Goal: Task Accomplishment & Management: Complete application form

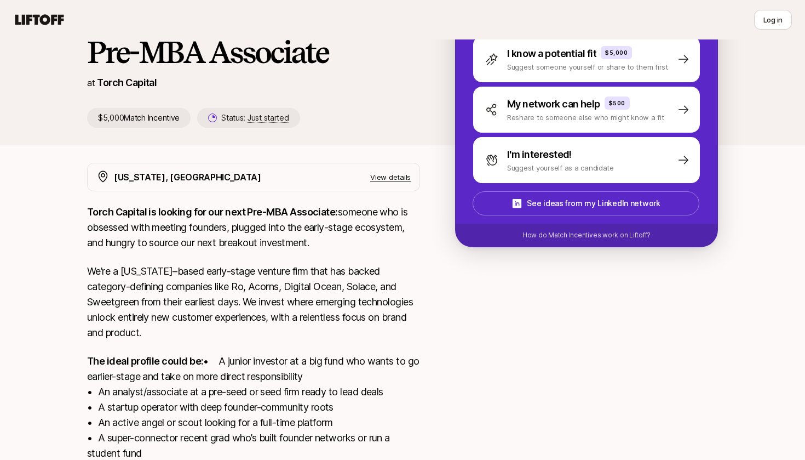
scroll to position [18, 0]
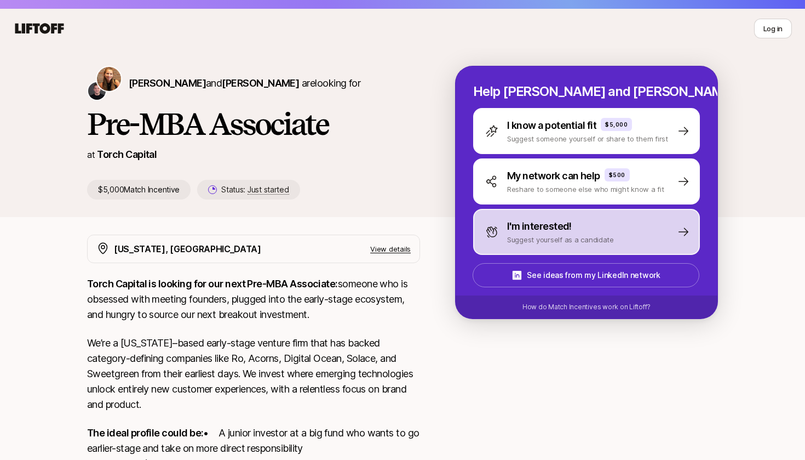
click at [539, 236] on p "Suggest yourself as a candidate" at bounding box center [560, 239] width 107 height 11
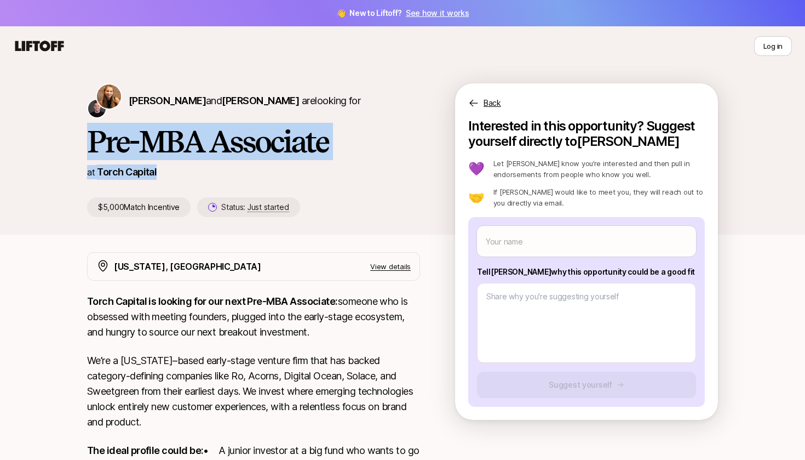
drag, startPoint x: 169, startPoint y: 178, endPoint x: 87, endPoint y: 148, distance: 88.0
click at [87, 148] on div "Katie Reiner and Christopher Harper are looking for Pre-MBA Associate at Torch …" at bounding box center [402, 158] width 657 height 151
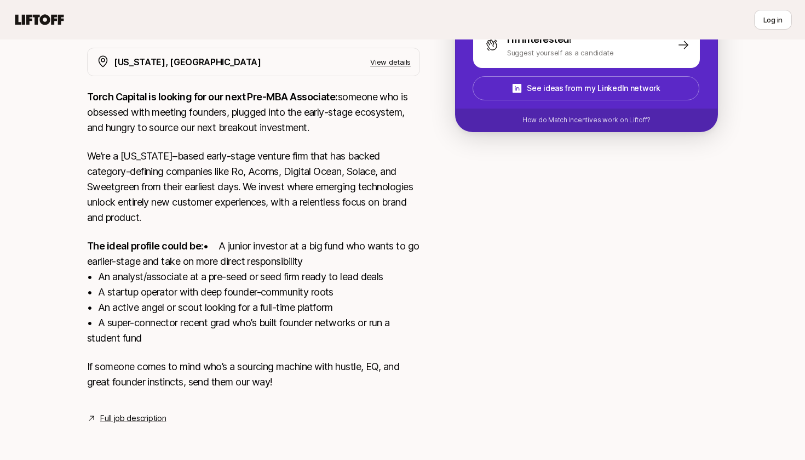
scroll to position [220, 0]
click at [119, 406] on div "New York, NY View details Torch Capital is looking for our next Pre-MBA Associa…" at bounding box center [253, 236] width 333 height 377
click at [119, 418] on link "Full job description" at bounding box center [133, 417] width 66 height 13
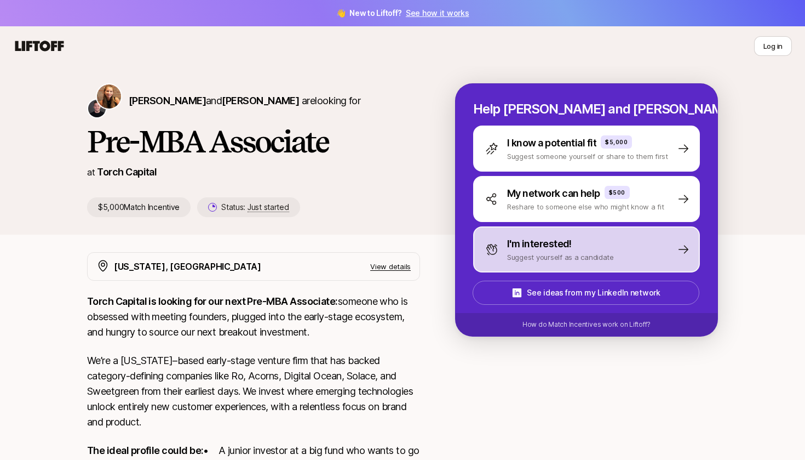
click at [620, 254] on div "I'm interested! Suggest yourself as a candidate" at bounding box center [586, 249] width 227 height 46
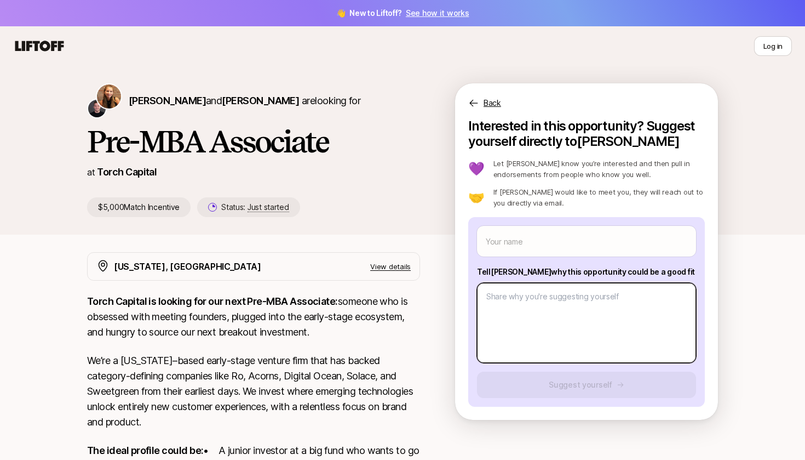
click at [630, 345] on textarea at bounding box center [586, 323] width 219 height 80
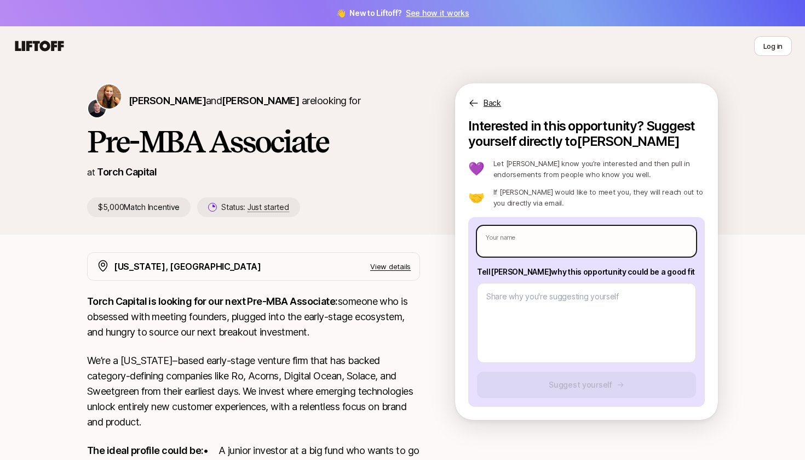
click at [609, 240] on input "text" at bounding box center [586, 241] width 219 height 31
type textarea "x"
type input "L"
type textarea "x"
type input "La"
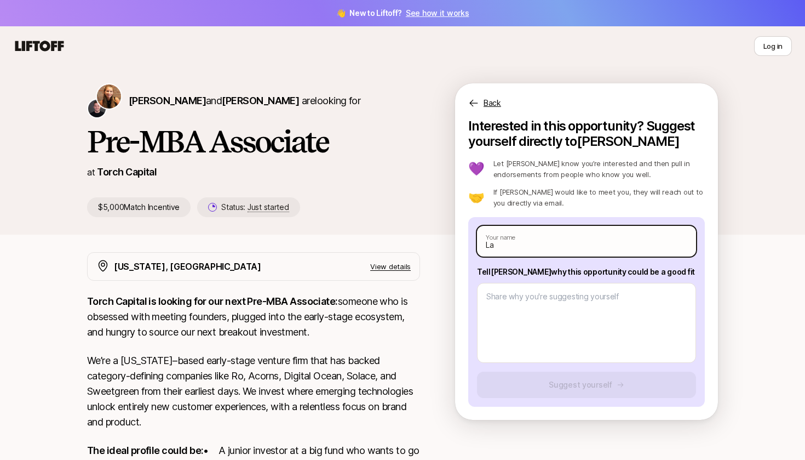
type textarea "x"
type input "Laj"
type textarea "x"
type input "Lajj"
type textarea "x"
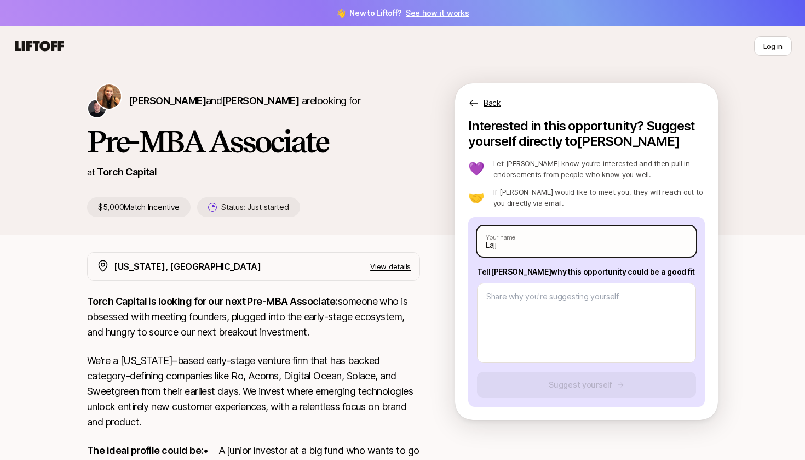
type input "Lajja"
type textarea "x"
type input "Lajja"
type textarea "x"
type input "Lajja S"
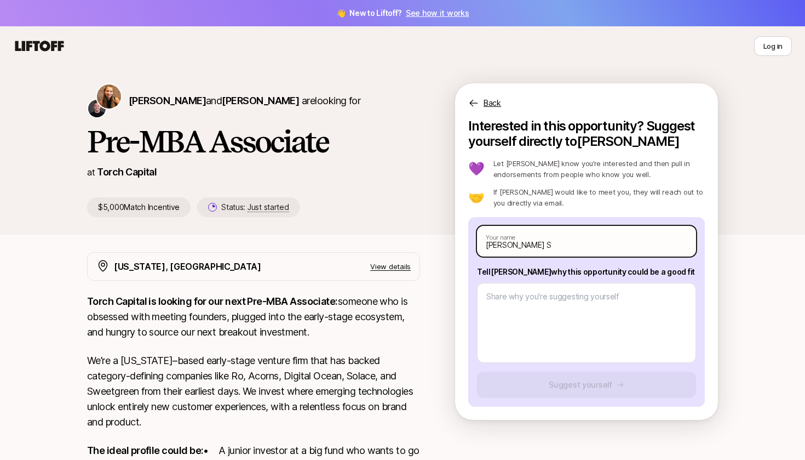
type textarea "x"
type input "Lajja Sh"
type textarea "x"
type input "Lajja Sha"
type textarea "x"
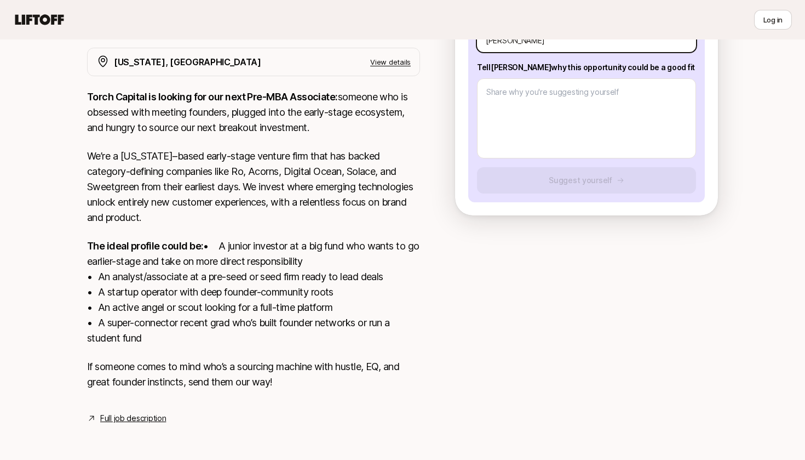
scroll to position [220, 0]
type input "Lajja Shah"
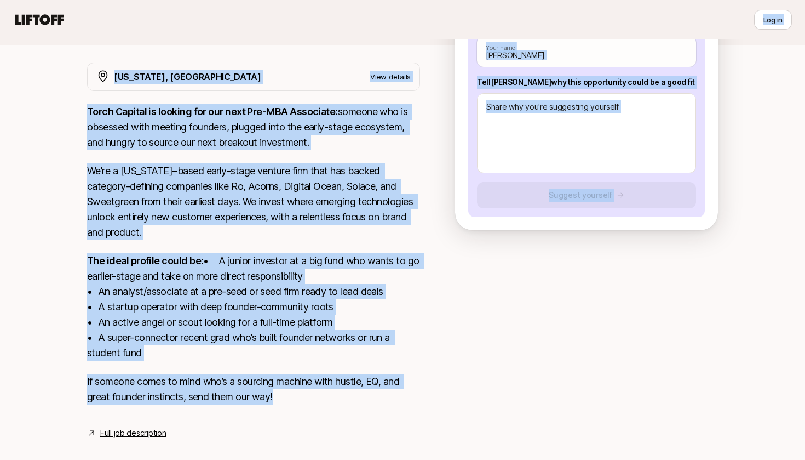
scroll to position [135, 0]
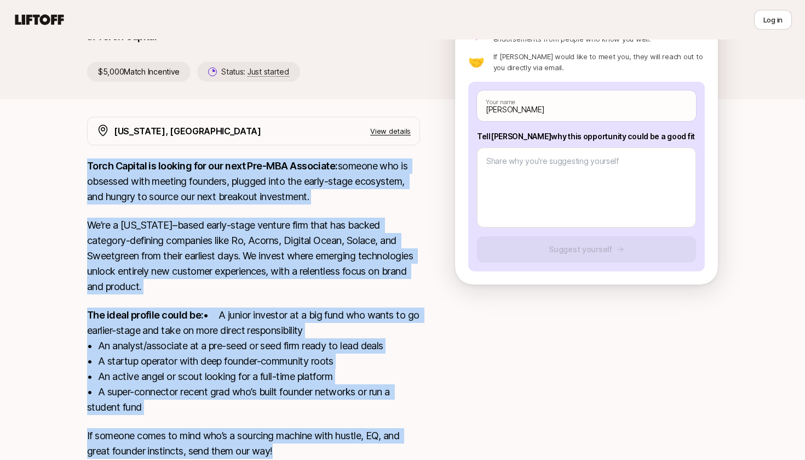
drag, startPoint x: 337, startPoint y: 385, endPoint x: 88, endPoint y: 163, distance: 333.7
click at [88, 163] on div "Torch Capital is looking for our next Pre-MBA Associate: someone who is obsesse…" at bounding box center [253, 314] width 333 height 313
copy div "Torch Capital is looking for our next Pre-MBA Associate: someone who is obsesse…"
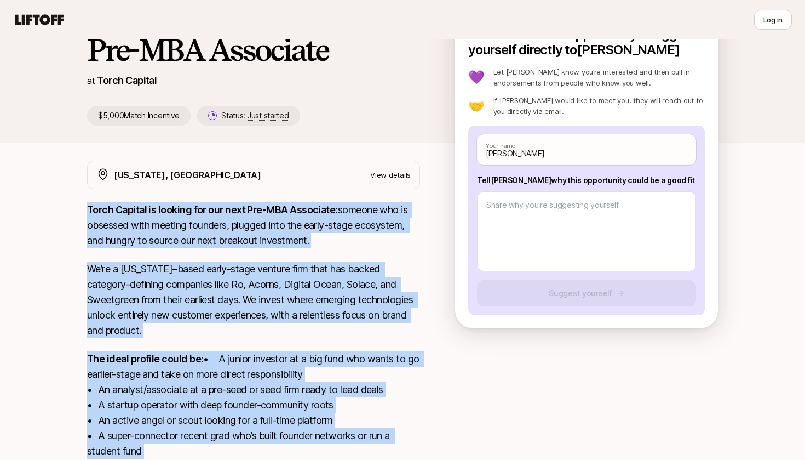
scroll to position [61, 0]
